Goal: Task Accomplishment & Management: Manage account settings

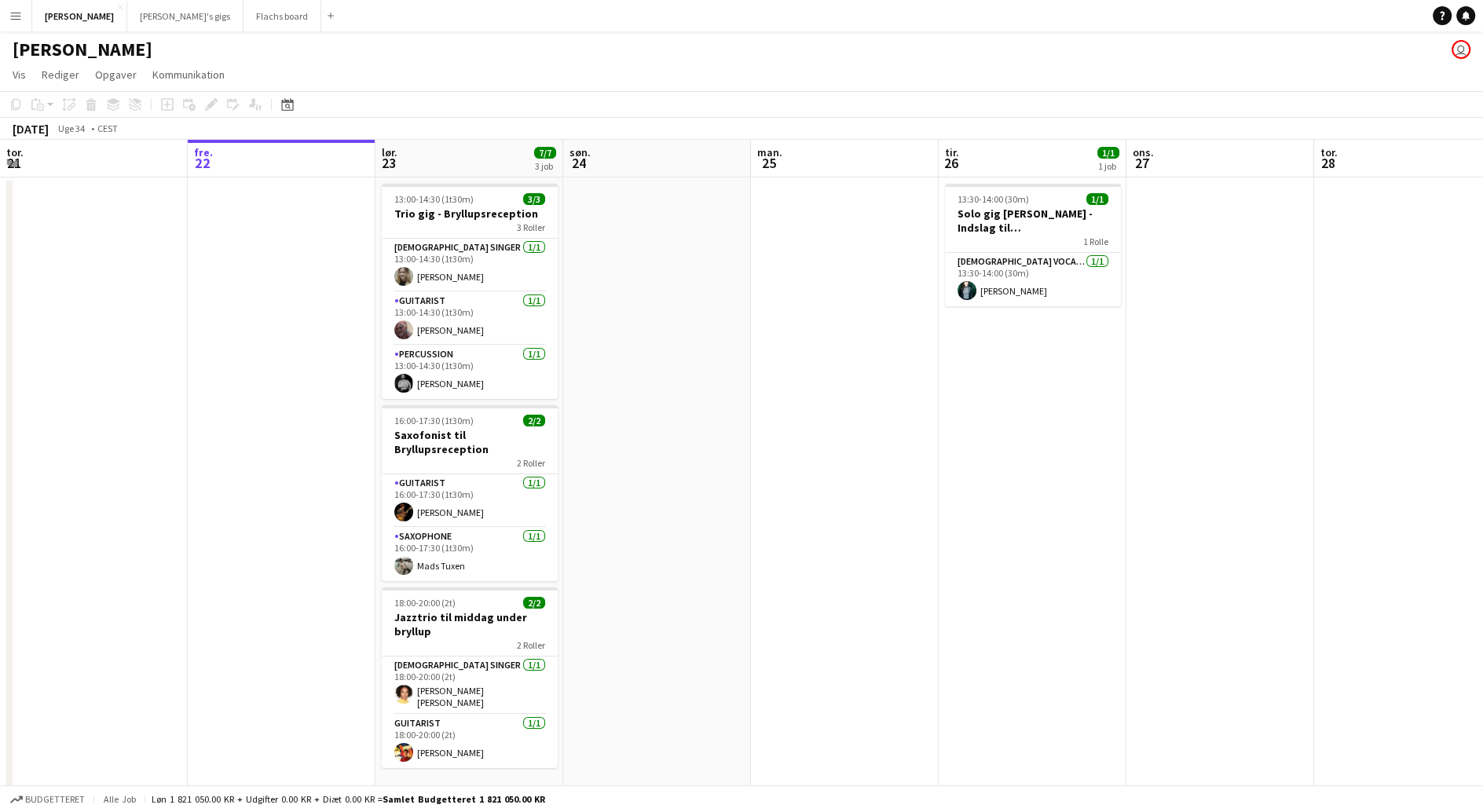
scroll to position [0, 517]
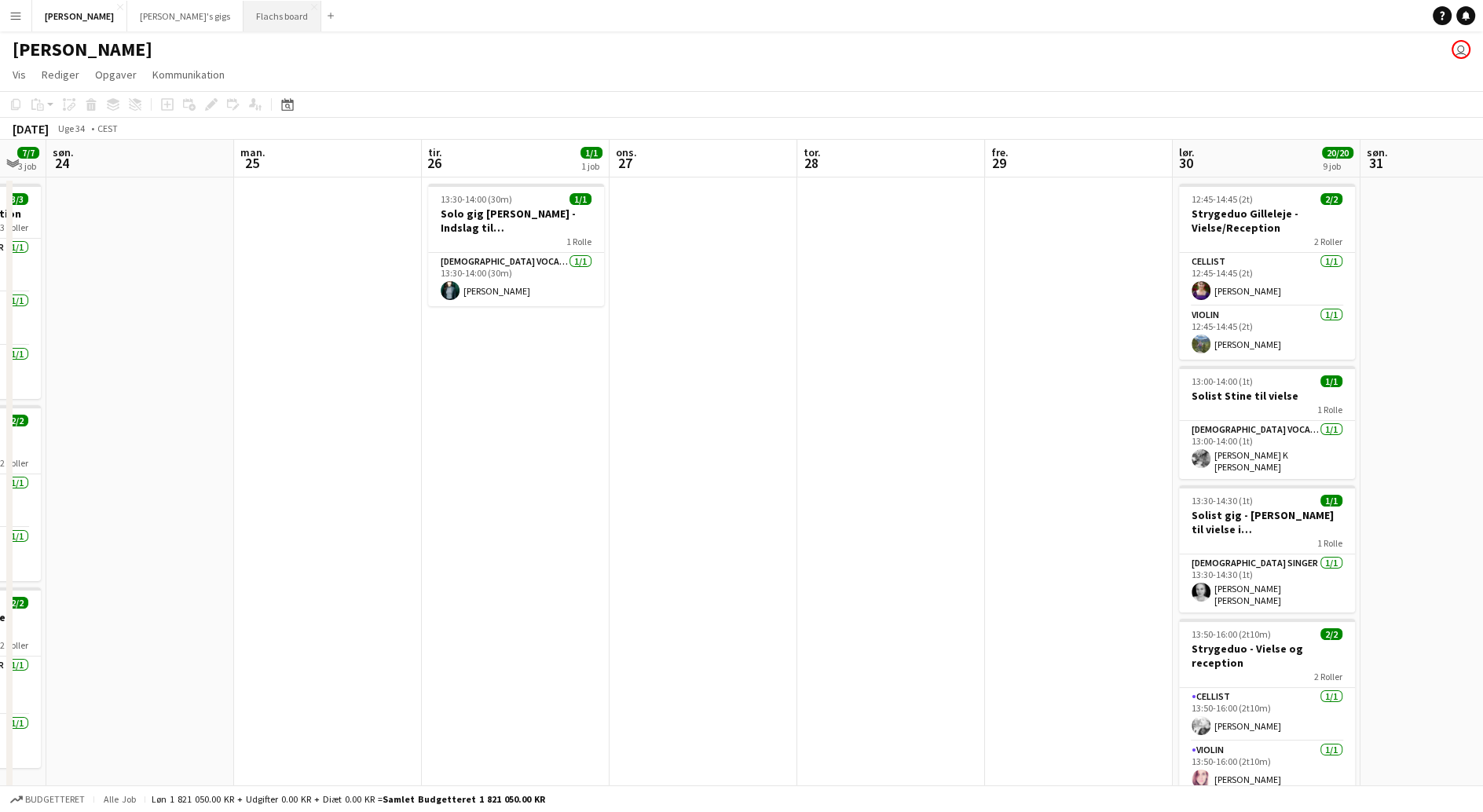
click at [244, 14] on button "Flachs board Luk" at bounding box center [283, 16] width 78 height 30
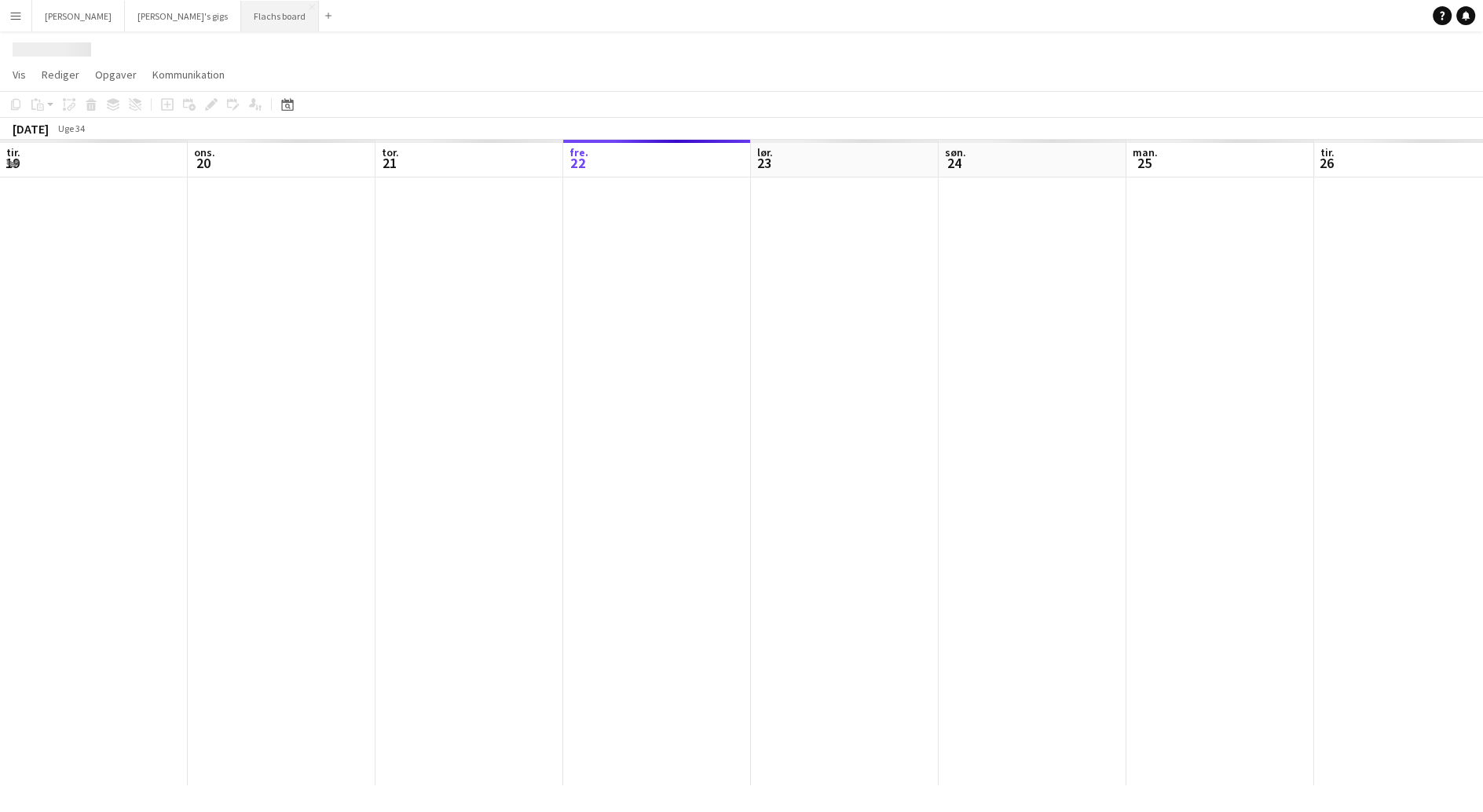
scroll to position [0, 375]
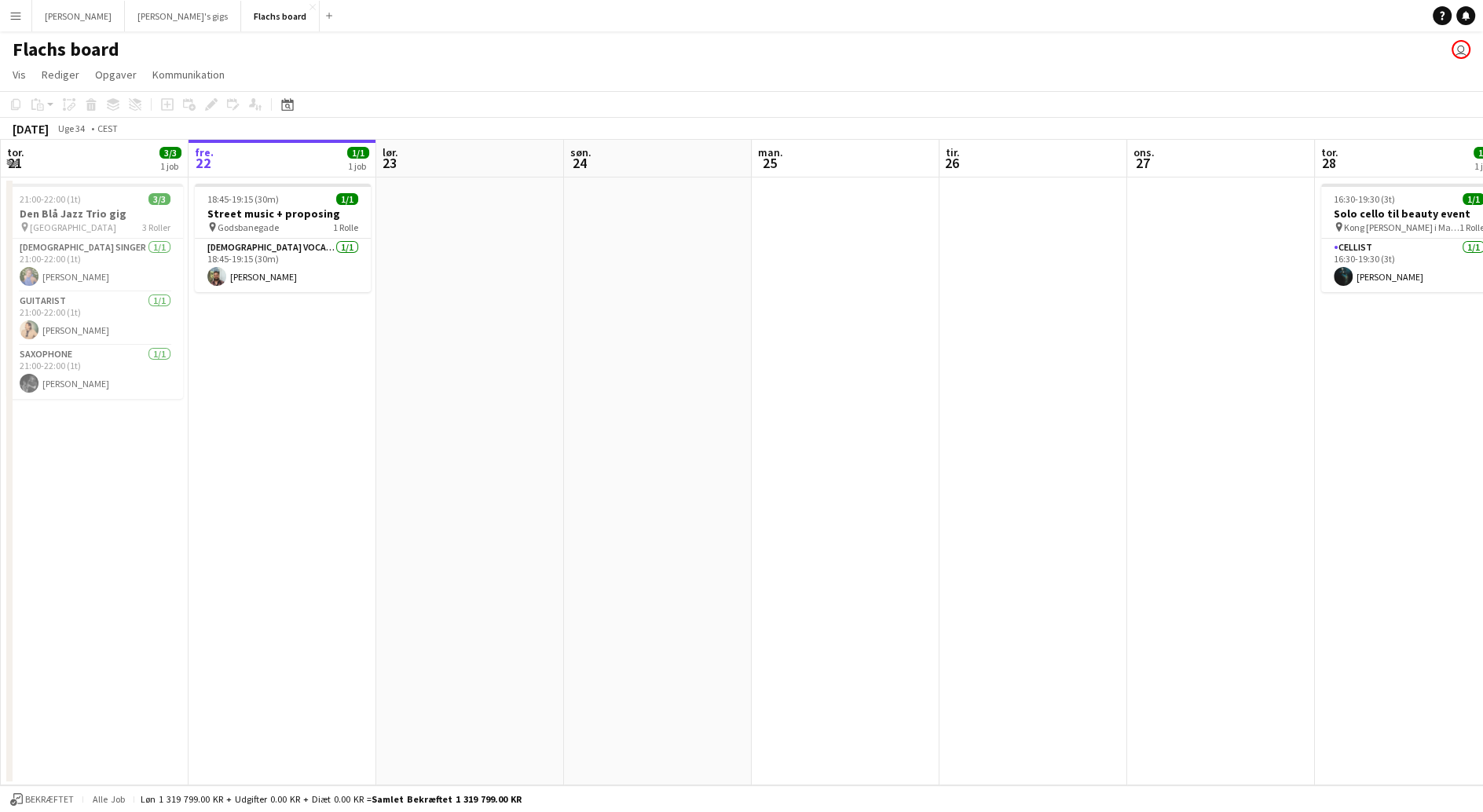
click at [16, 15] on app-icon "Menu" at bounding box center [15, 15] width 13 height 13
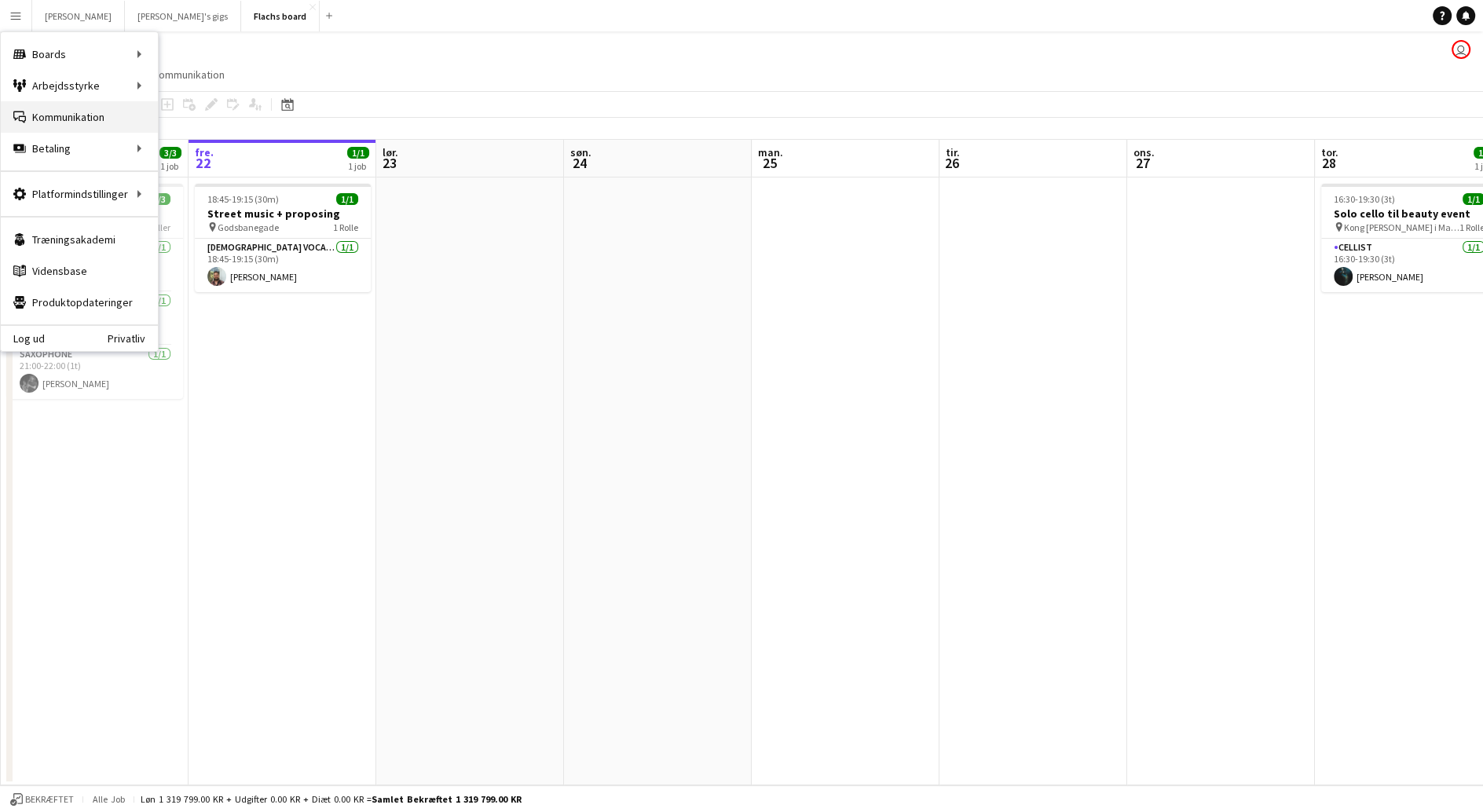
click at [71, 121] on link "Kommunikation Kommunikation" at bounding box center [80, 117] width 157 height 31
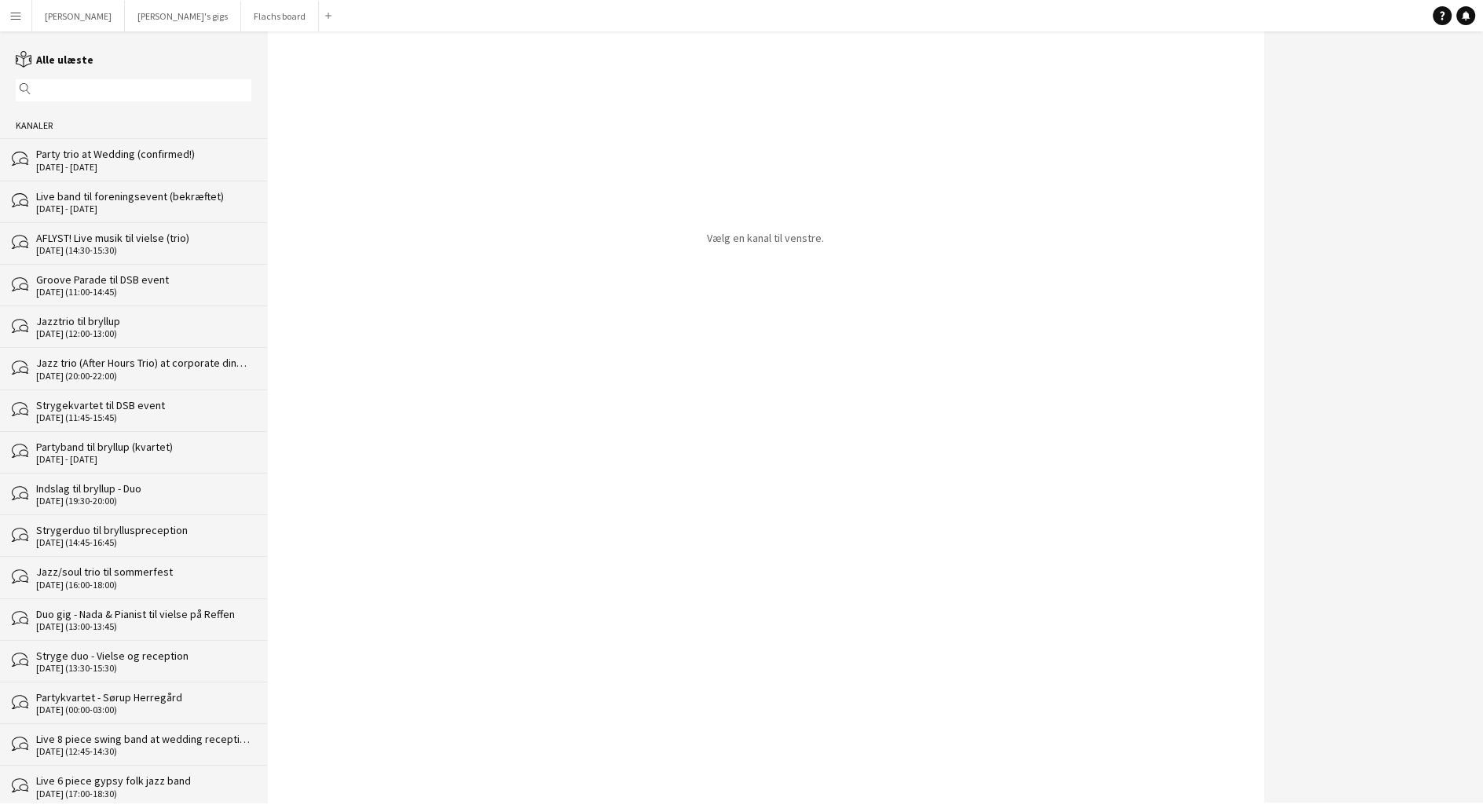
click at [103, 160] on div "Party trio at Wedding (confirmed!)" at bounding box center [144, 154] width 215 height 14
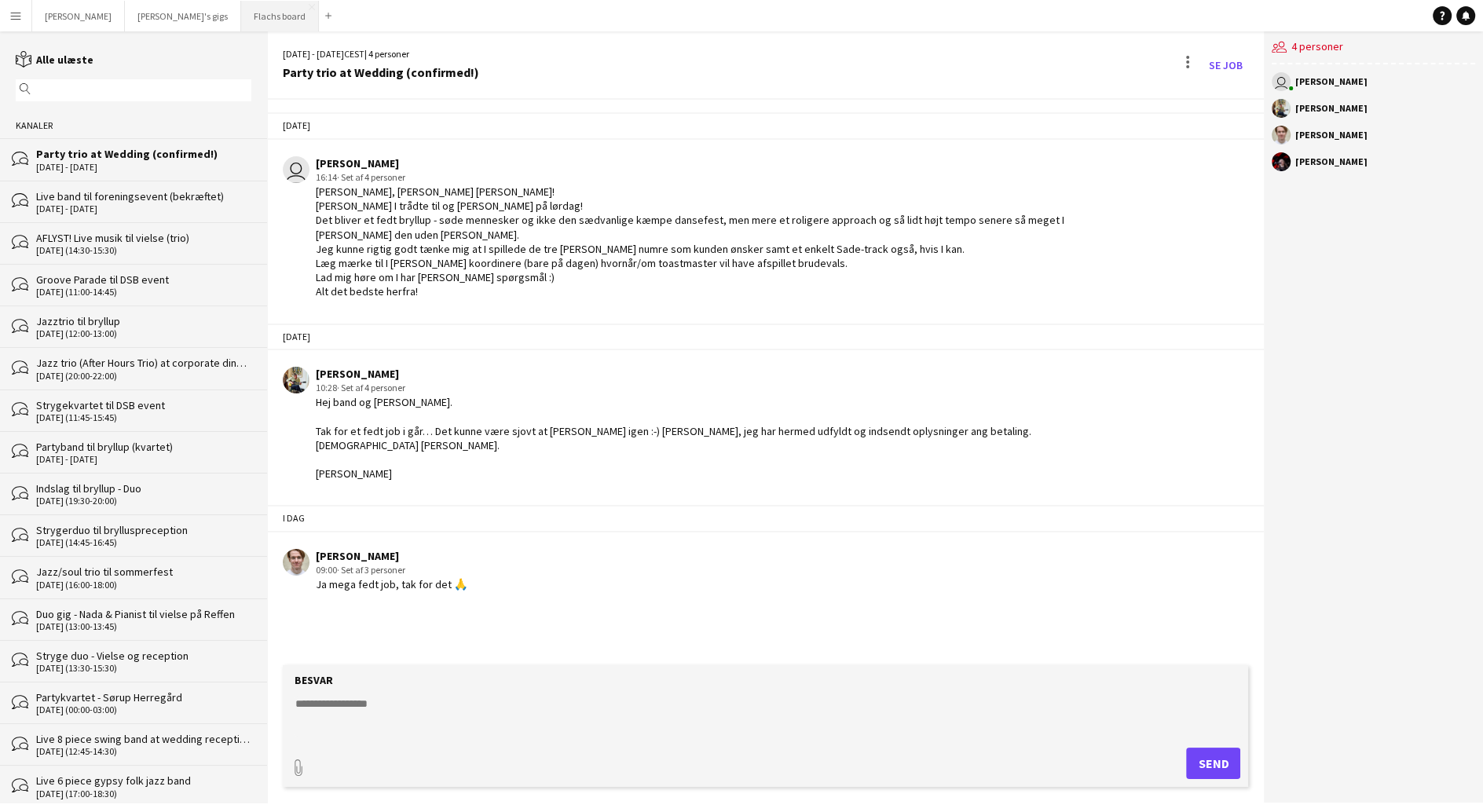
click at [241, 14] on button "Flachs board Luk" at bounding box center [280, 16] width 78 height 30
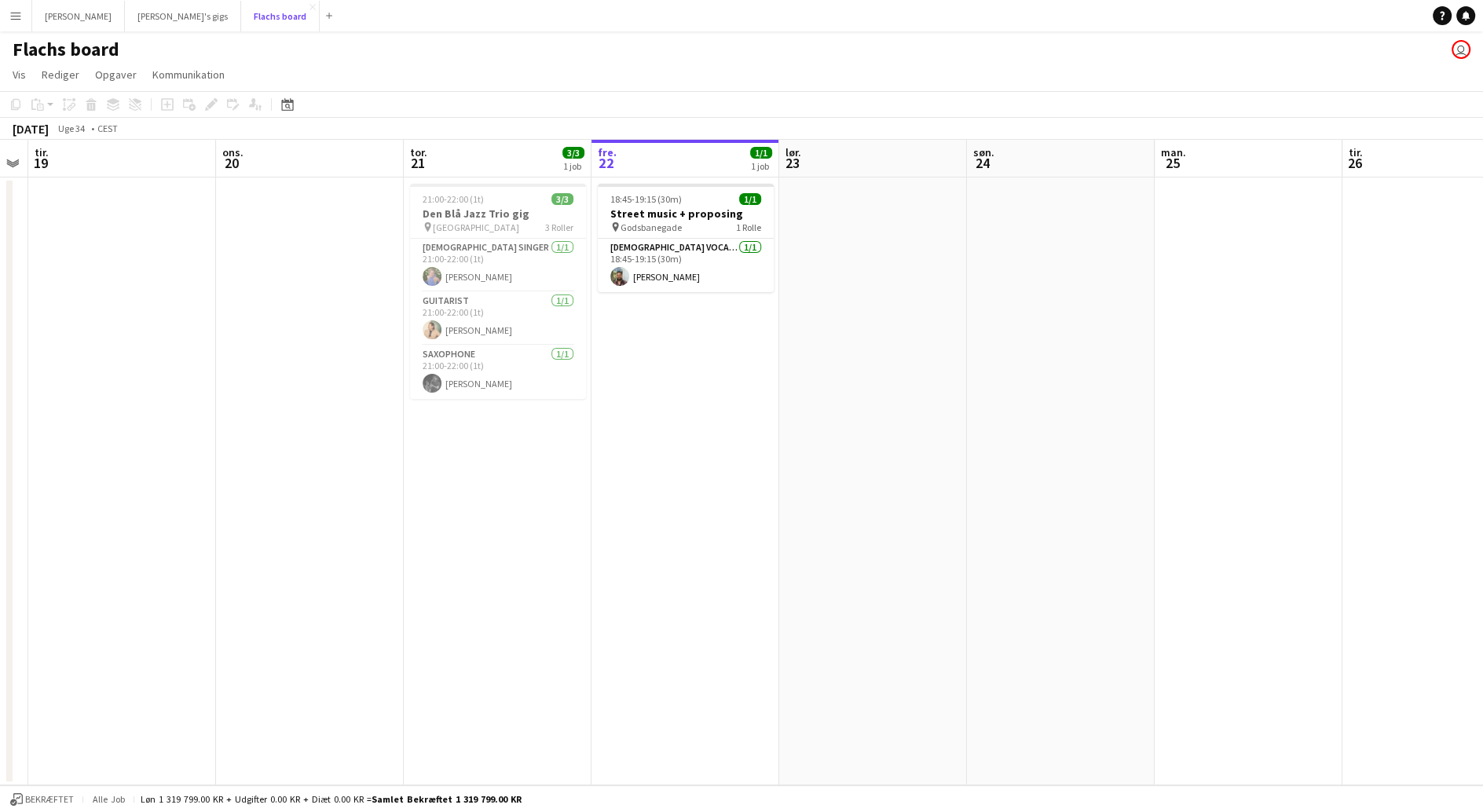
scroll to position [0, 529]
click at [61, 22] on button "Asger Gigs Luk" at bounding box center [79, 16] width 93 height 30
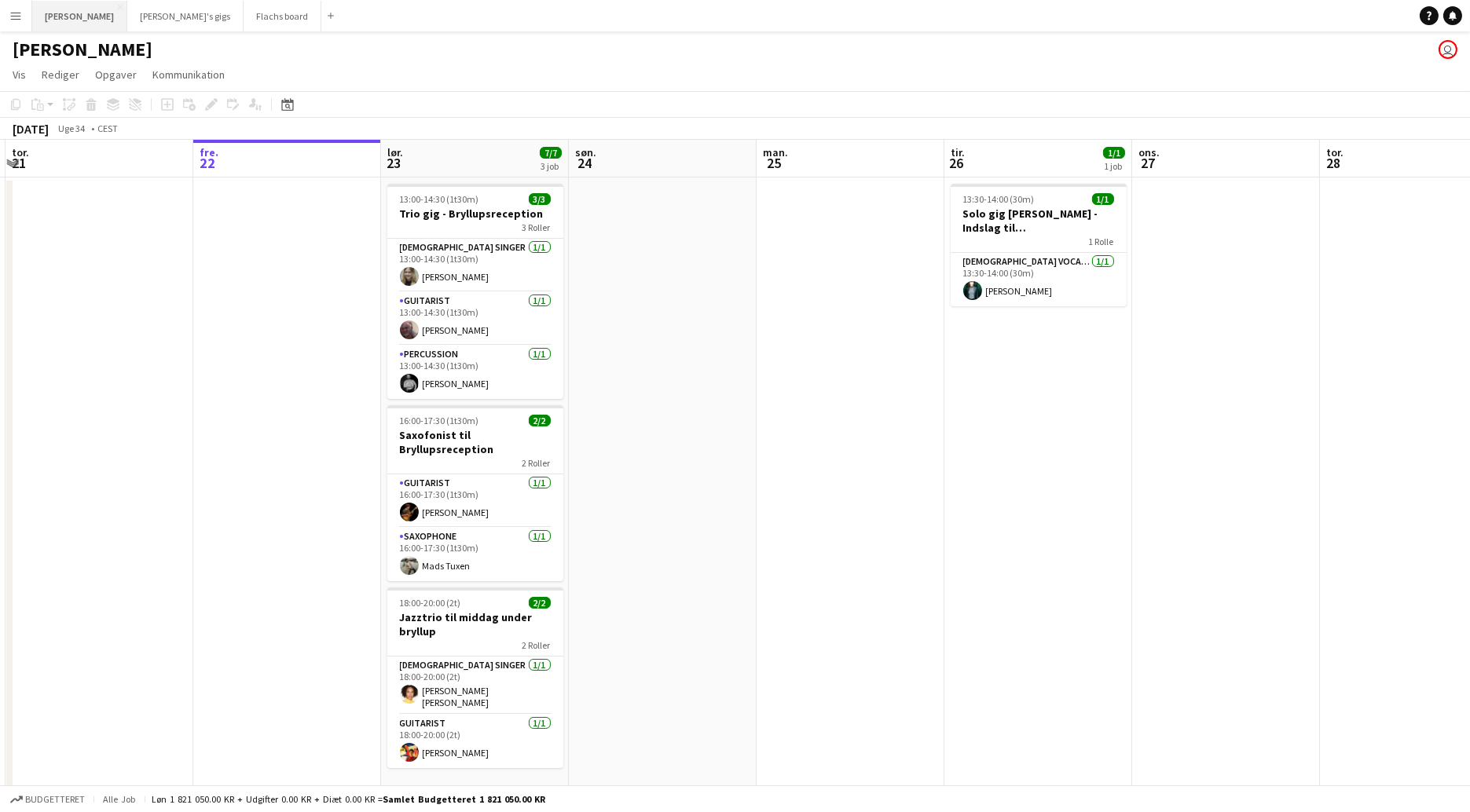
click at [53, 16] on button "Asger Gigs Luk" at bounding box center [80, 16] width 95 height 30
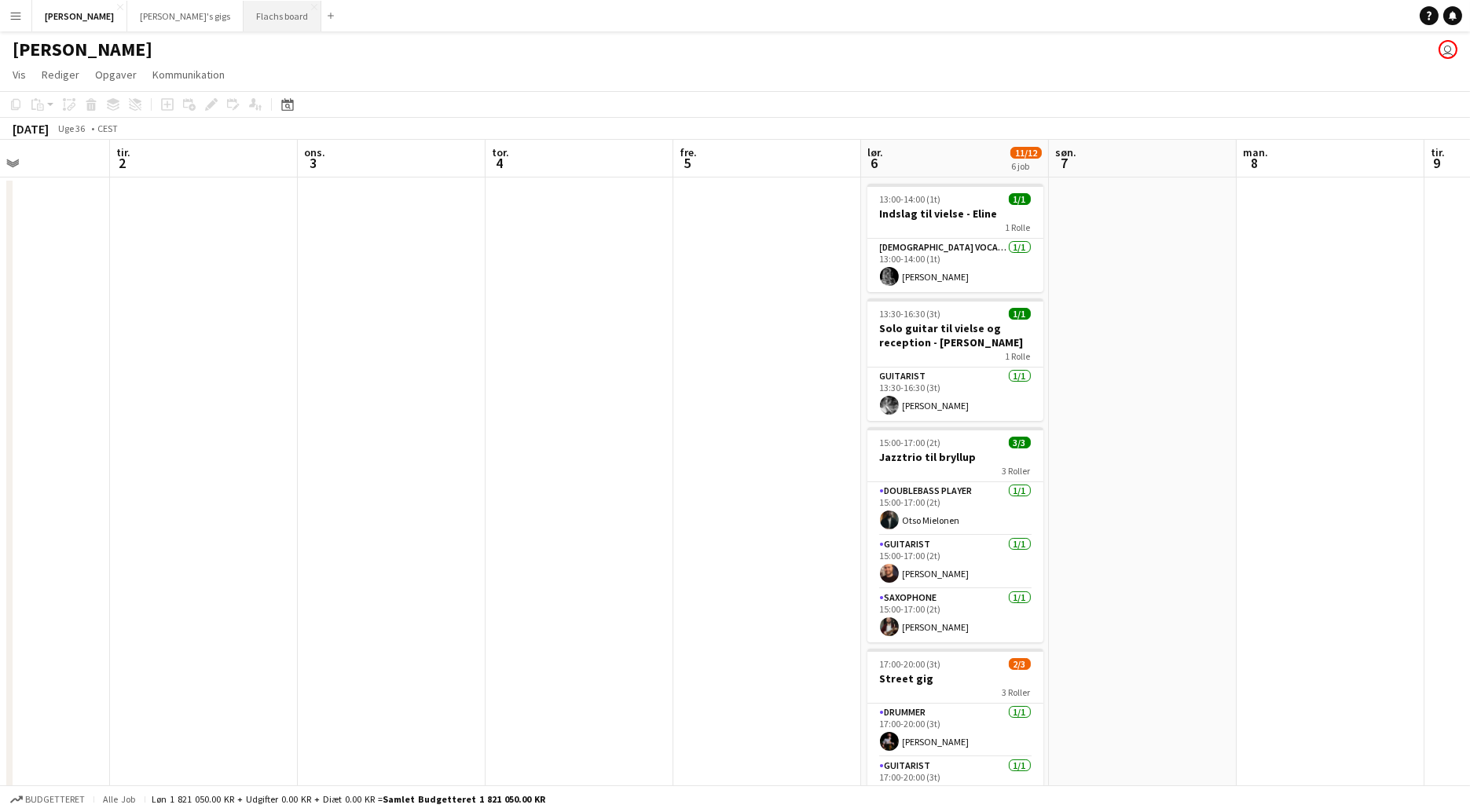
click at [244, 25] on button "Flachs board Luk" at bounding box center [282, 16] width 78 height 30
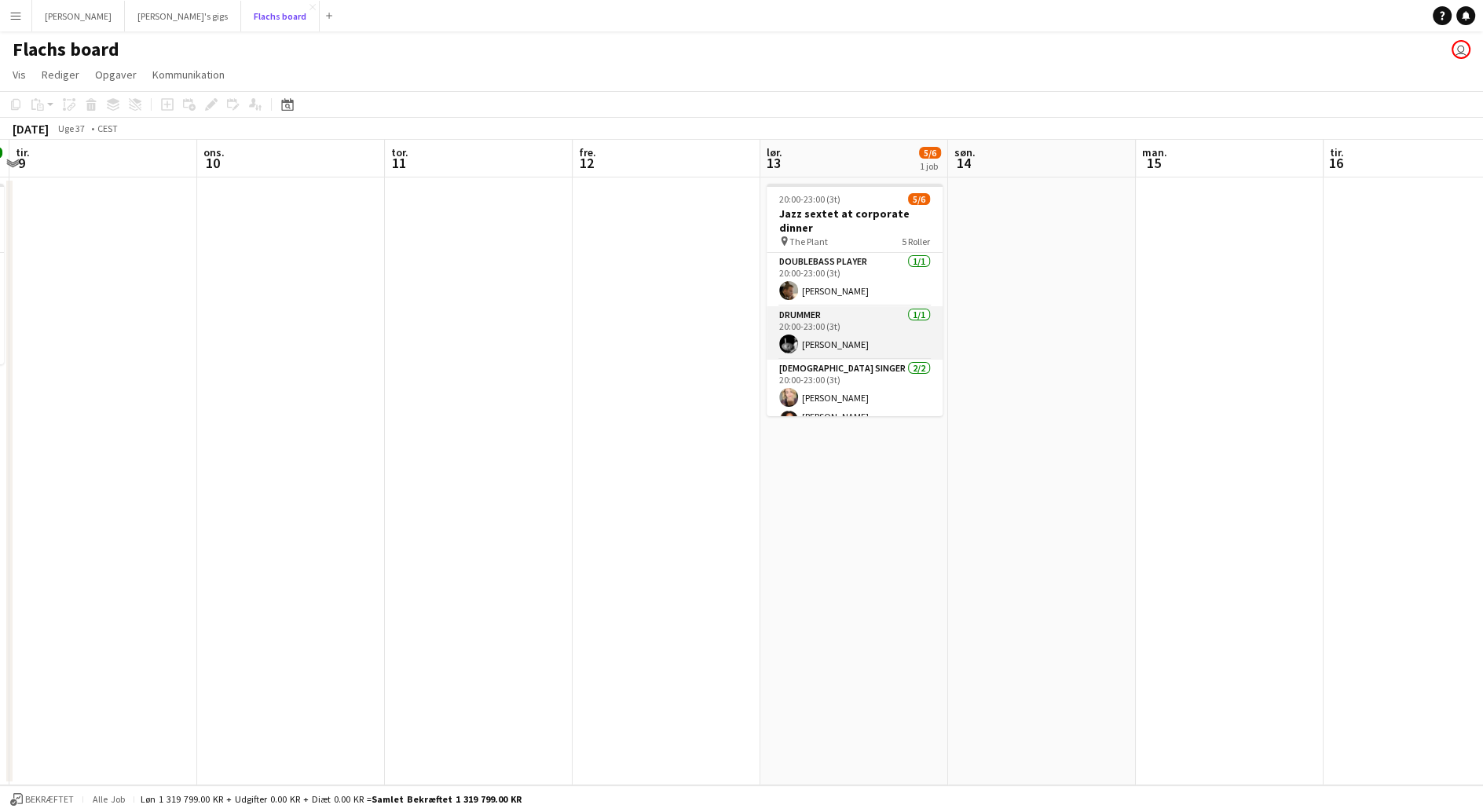
scroll to position [112, 0]
click at [865, 336] on app-card-role "Pianist 2I 0/1 20:00-23:00 (3t) single-neutral-actions" at bounding box center [854, 355] width 176 height 53
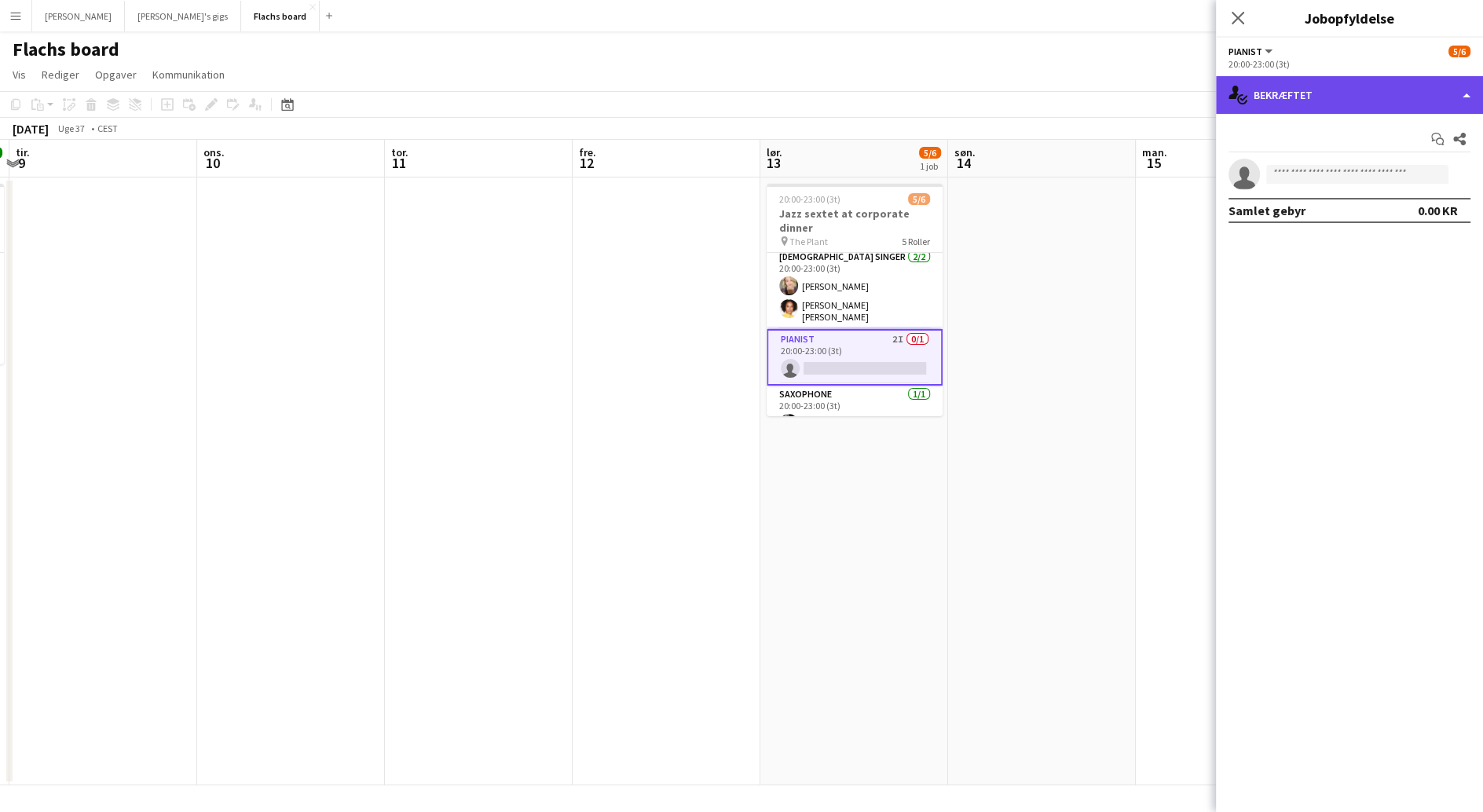
click at [1315, 101] on div "single-neutral-actions-check-2 Bekræftet" at bounding box center [1350, 95] width 267 height 38
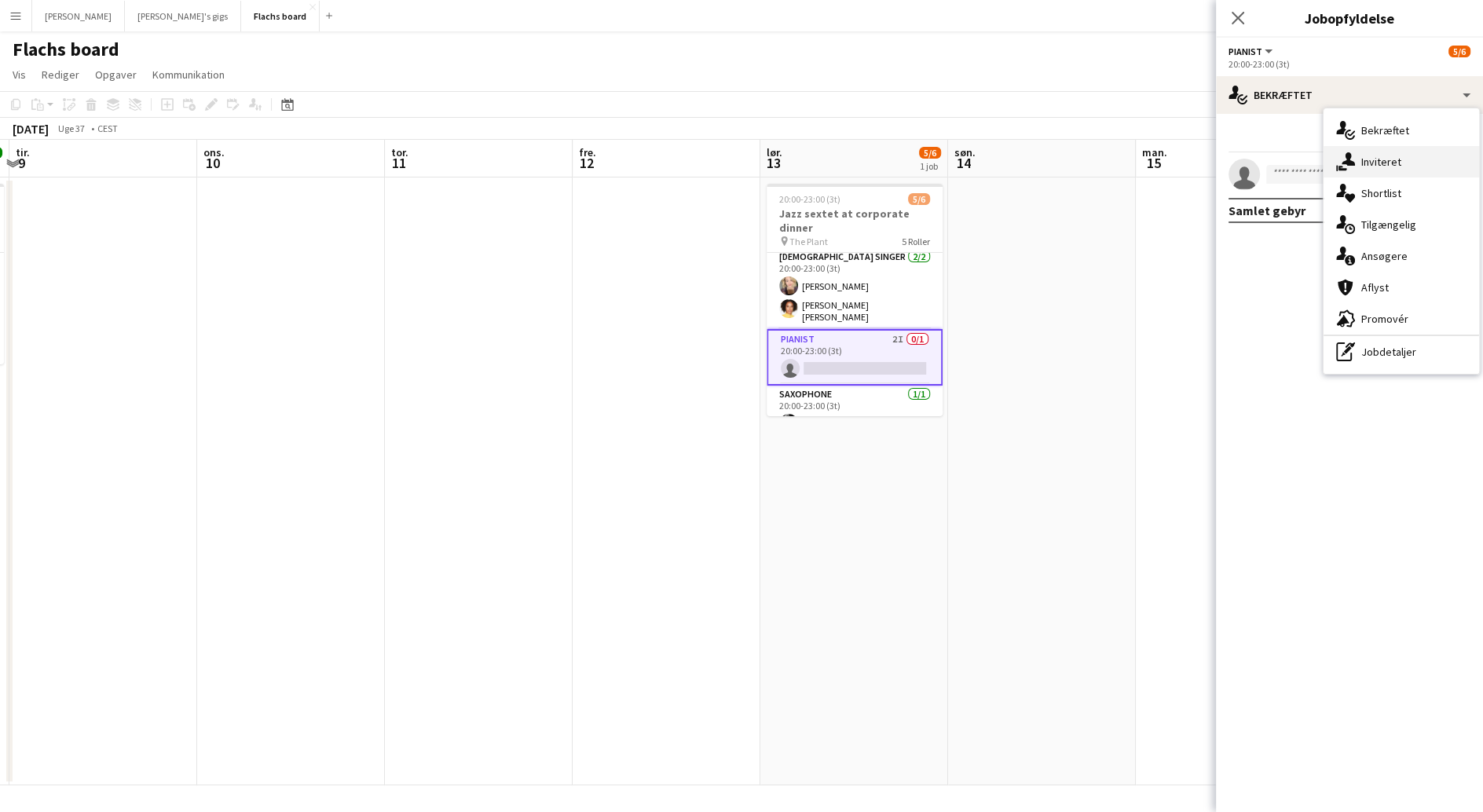
click at [1376, 162] on div "single-neutral-actions-share-1 Inviteret" at bounding box center [1402, 162] width 156 height 31
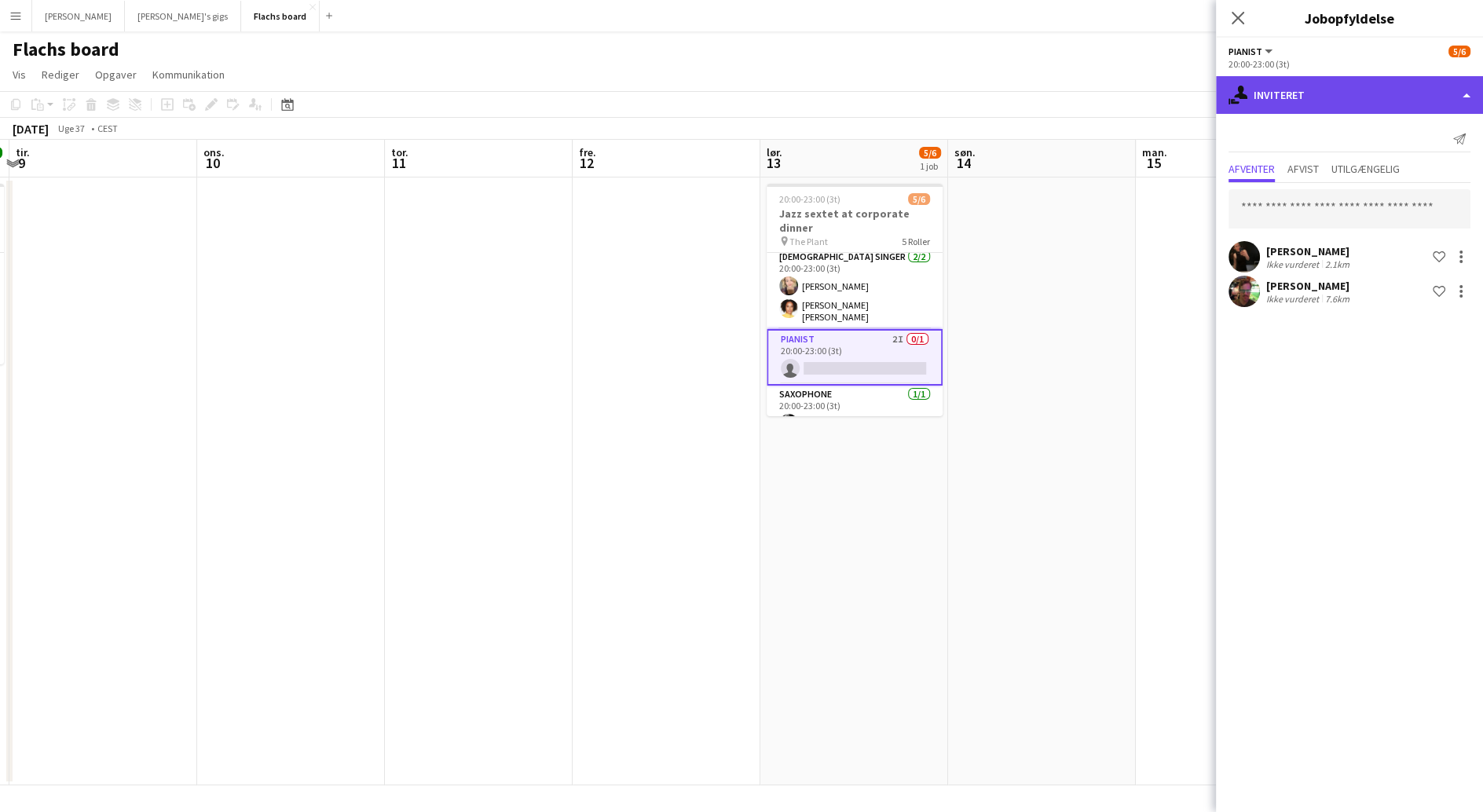
click at [1275, 102] on div "single-neutral-actions-share-1 Inviteret" at bounding box center [1350, 95] width 267 height 38
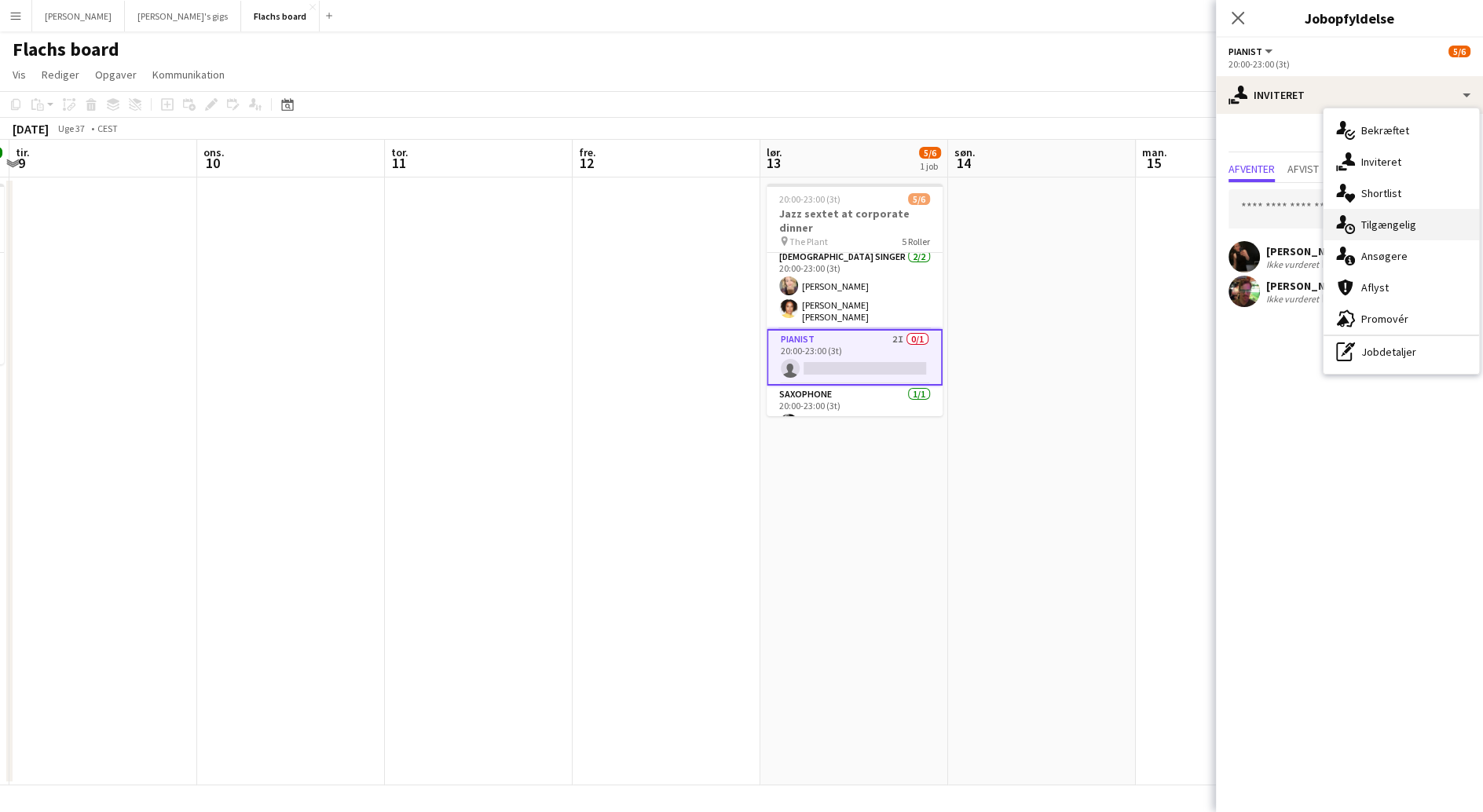
click at [1363, 229] on div "single-neutral-actions-upload Tilgængelig" at bounding box center [1402, 224] width 156 height 31
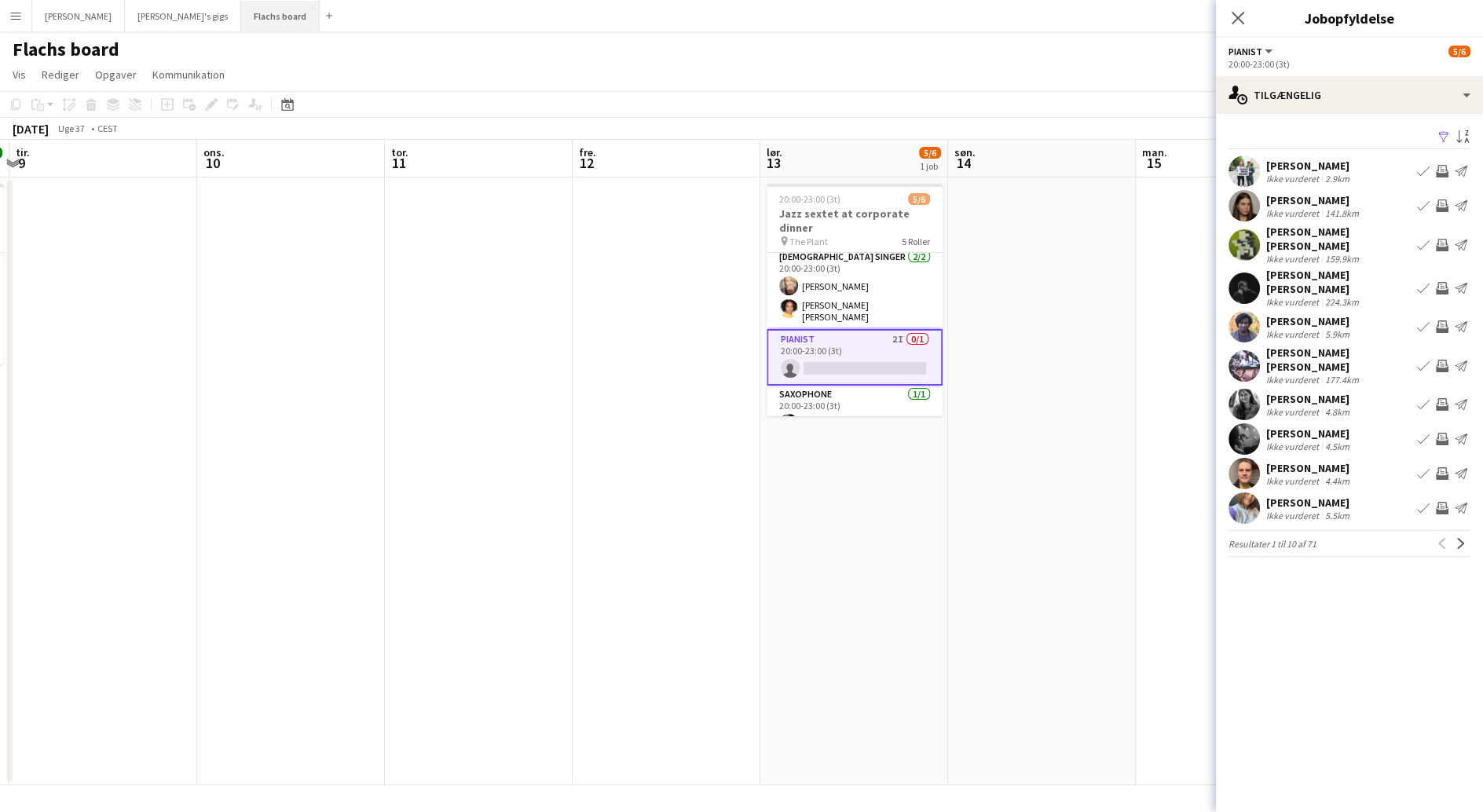
click at [241, 23] on button "Flachs board Luk" at bounding box center [280, 16] width 79 height 30
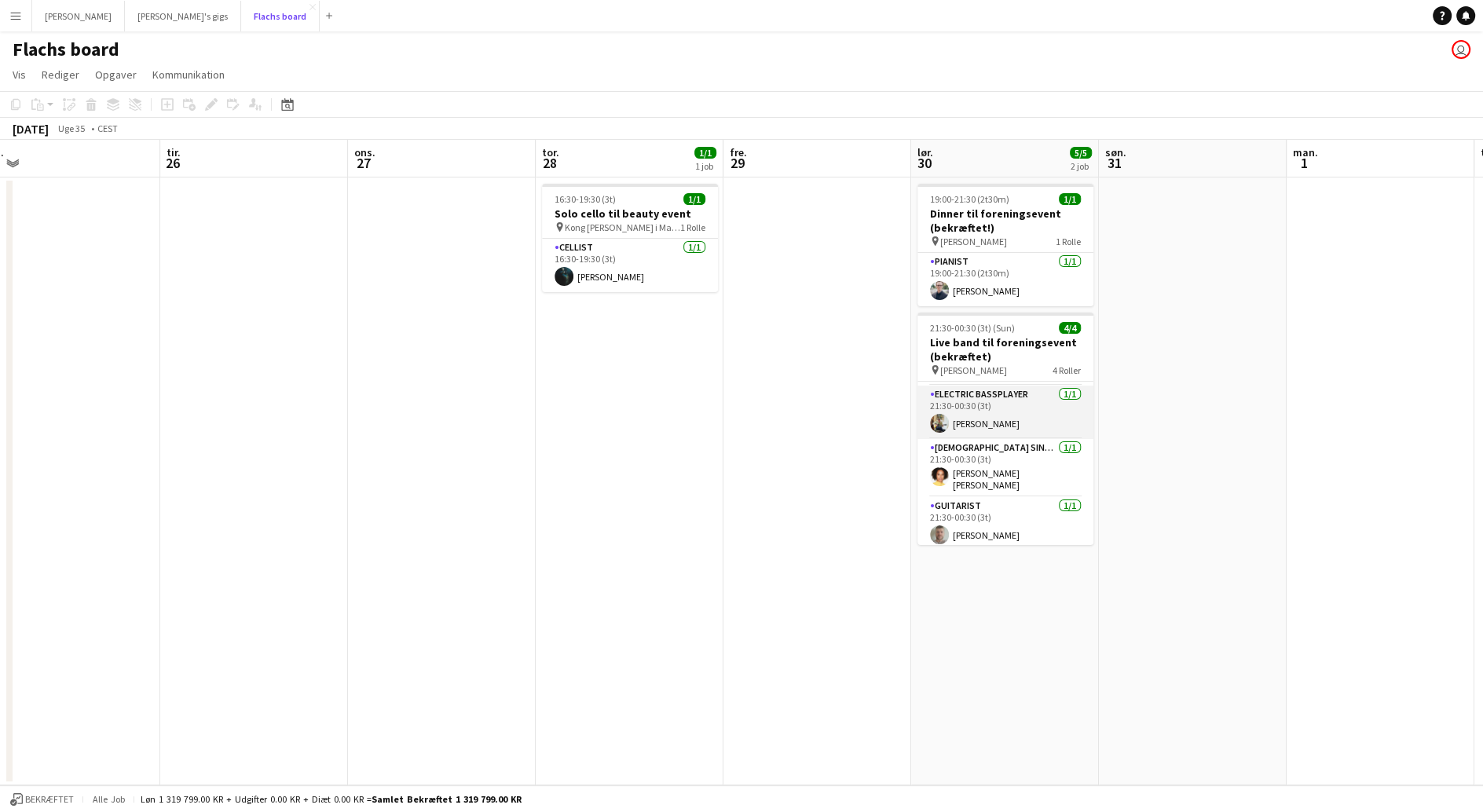
scroll to position [0, 0]
